Goal: Information Seeking & Learning: Learn about a topic

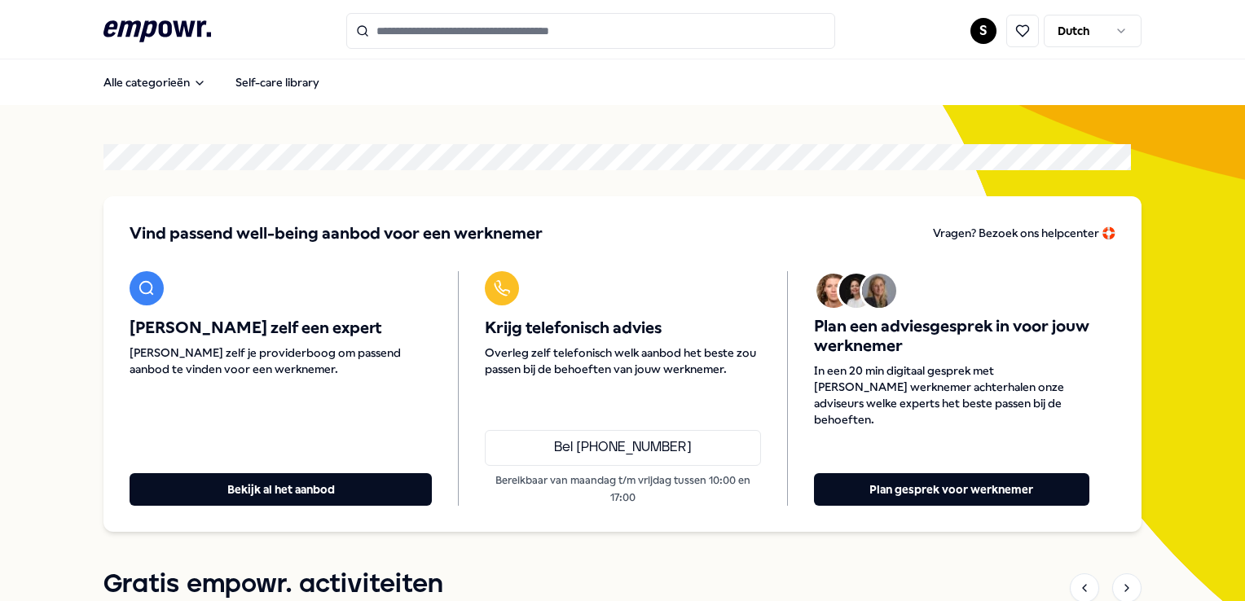
drag, startPoint x: 454, startPoint y: 18, endPoint x: 456, endPoint y: 28, distance: 10.1
click at [456, 21] on input "Search for products, categories or subcategories" at bounding box center [590, 31] width 489 height 36
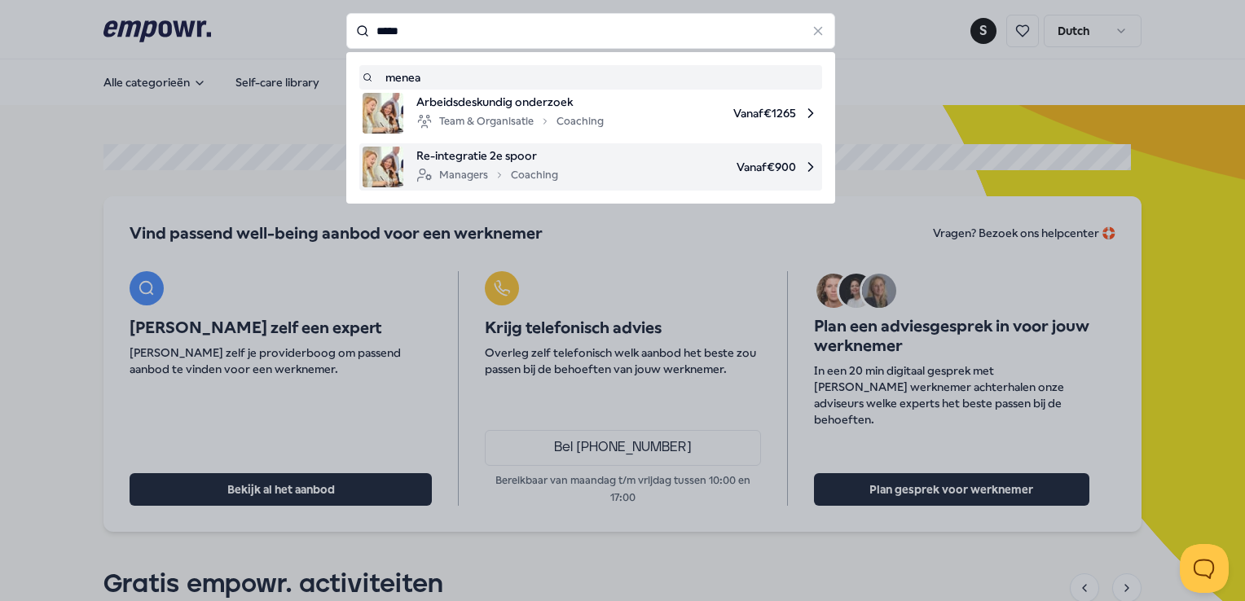
click at [517, 182] on div "Managers Coaching" at bounding box center [487, 175] width 142 height 20
type input "*****"
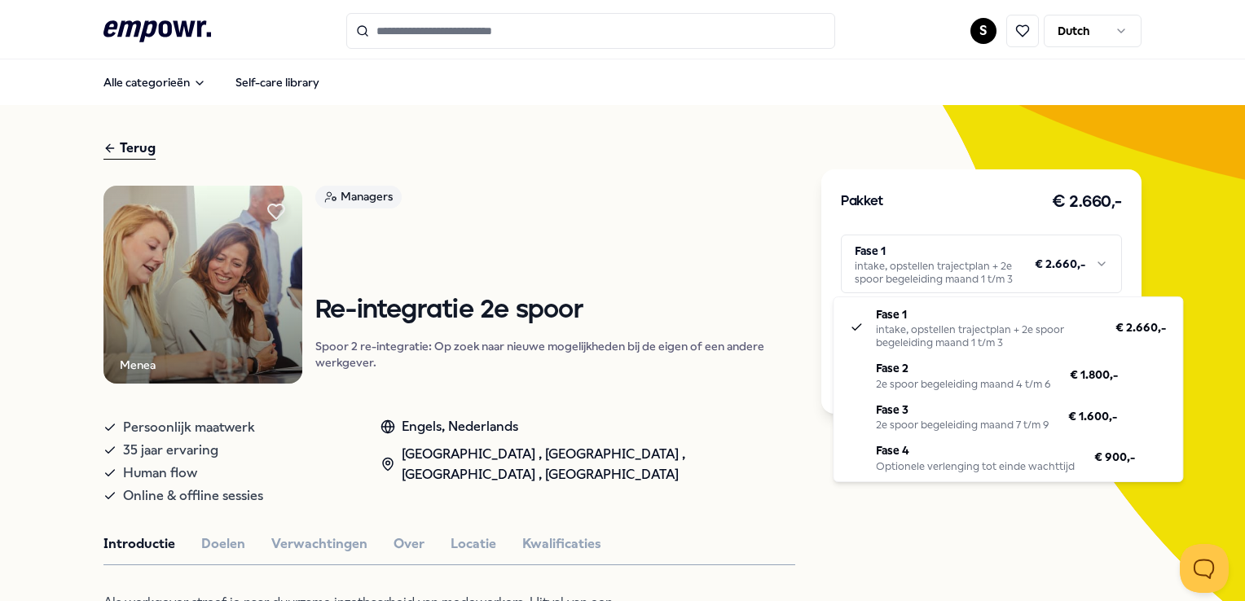
click at [1072, 264] on html ".empowr-logo_svg__cls-1{fill:#03032f} S Dutch Alle categorieën Self-care librar…" at bounding box center [622, 300] width 1245 height 601
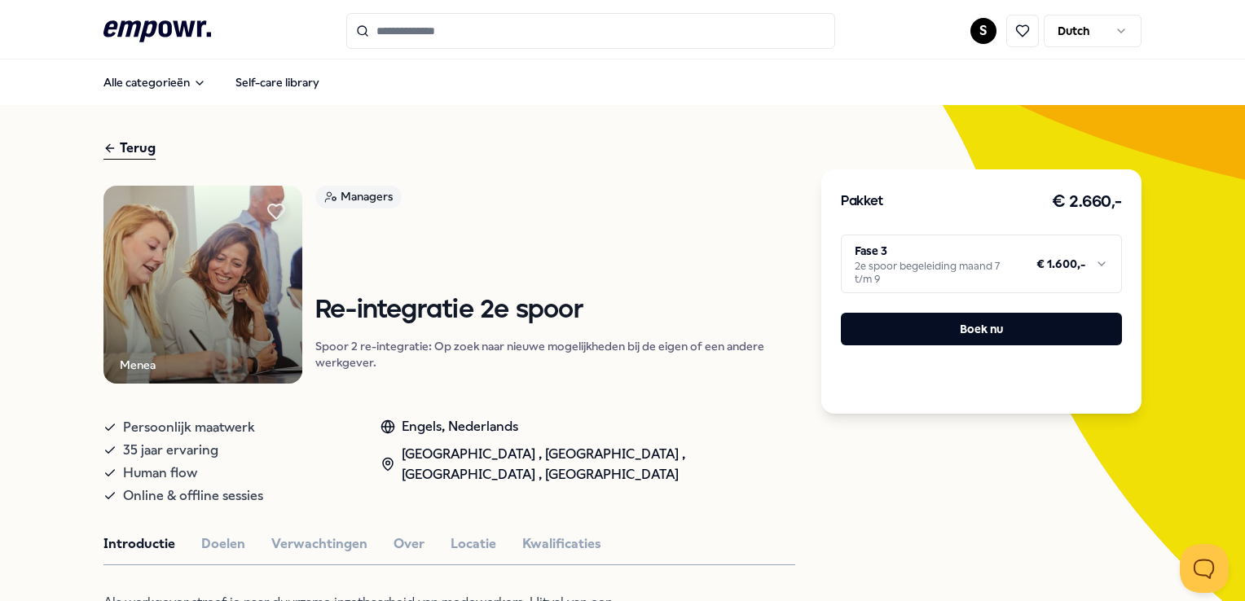
drag, startPoint x: 1128, startPoint y: 422, endPoint x: 1084, endPoint y: 537, distance: 123.0
